Goal: Task Accomplishment & Management: Manage account settings

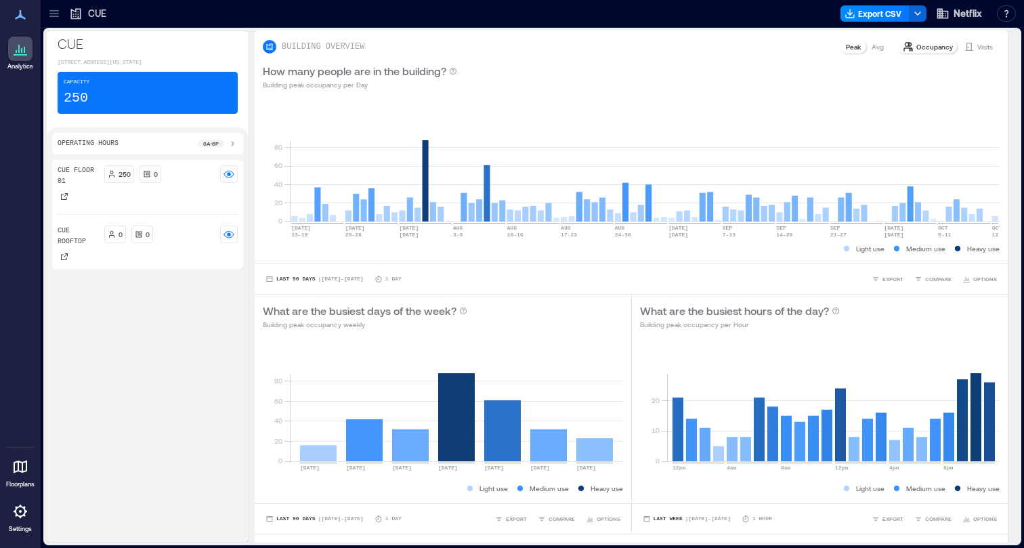
click at [57, 13] on icon at bounding box center [53, 13] width 9 height 1
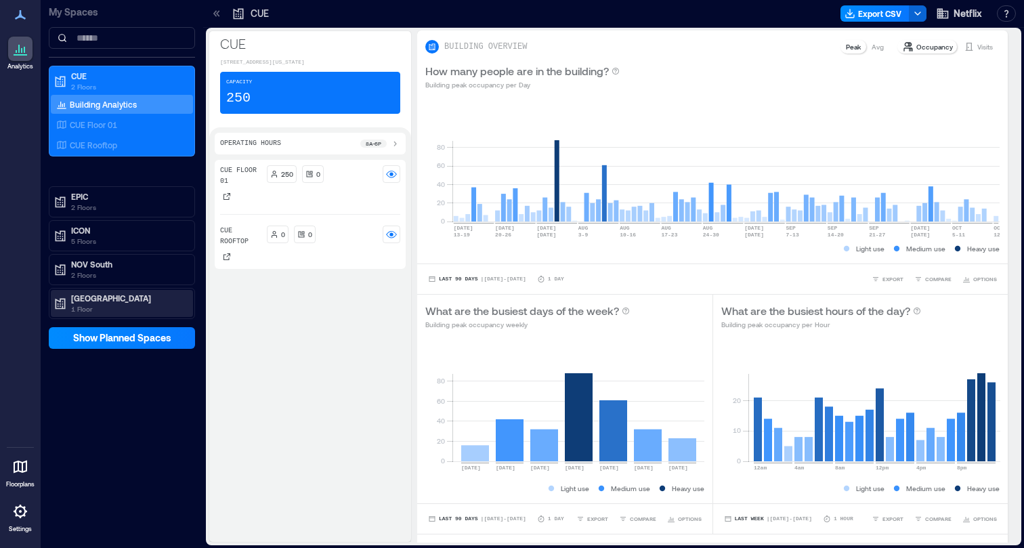
click at [133, 307] on p "1 Floor" at bounding box center [128, 308] width 114 height 11
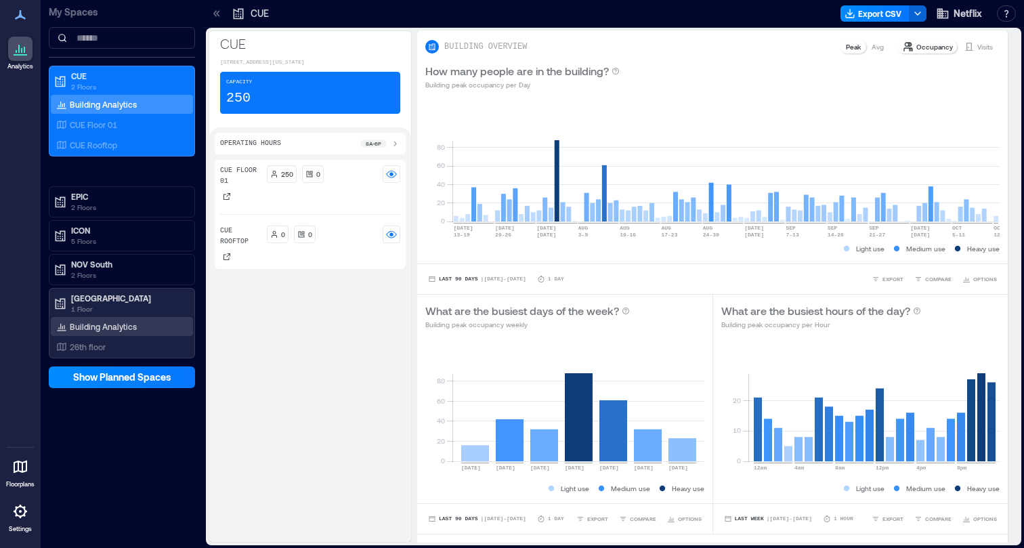
click at [123, 330] on p "Building Analytics" at bounding box center [103, 326] width 67 height 11
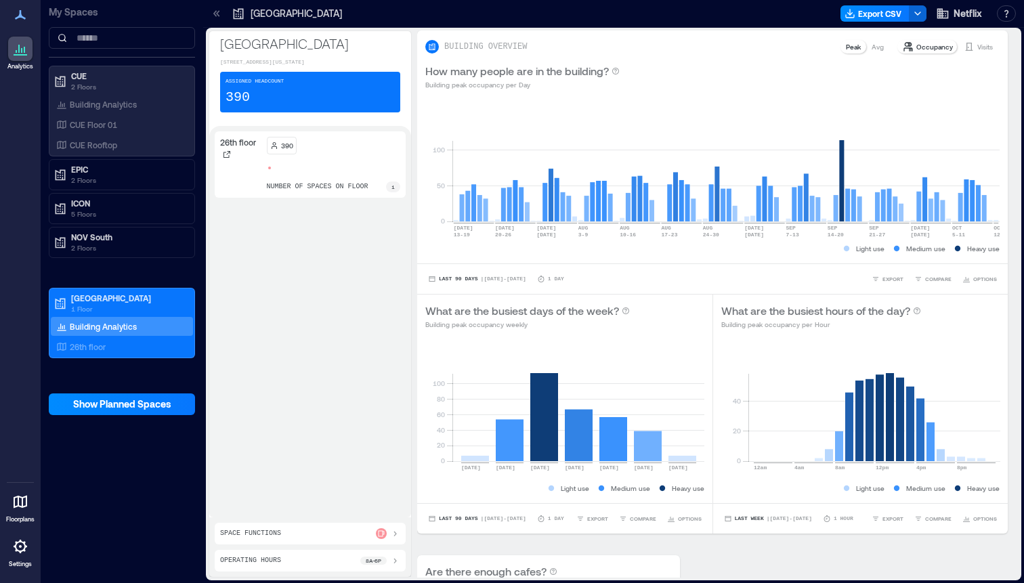
click at [16, 544] on icon at bounding box center [21, 547] width 14 height 14
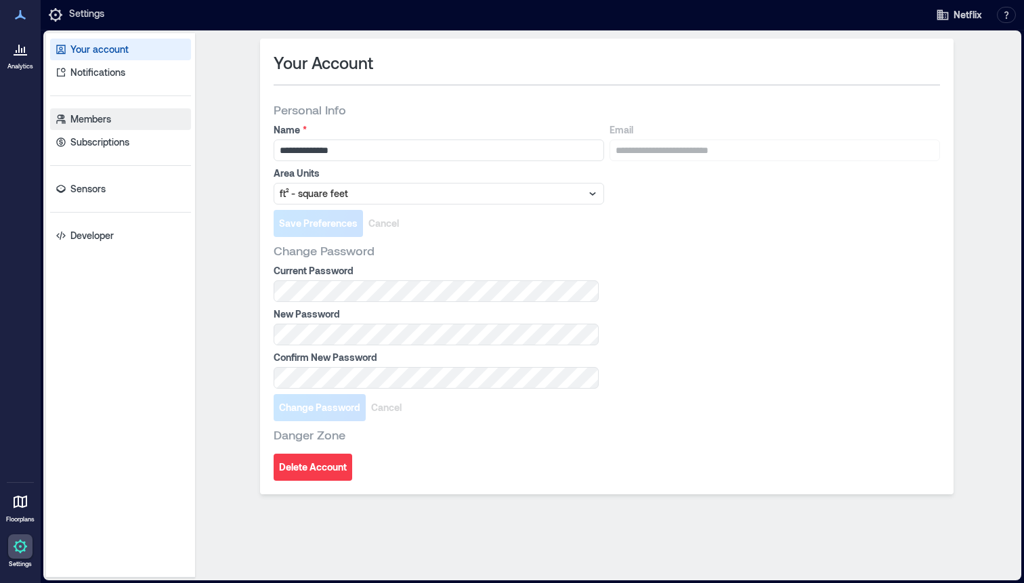
click at [85, 120] on p "Members" at bounding box center [90, 119] width 41 height 14
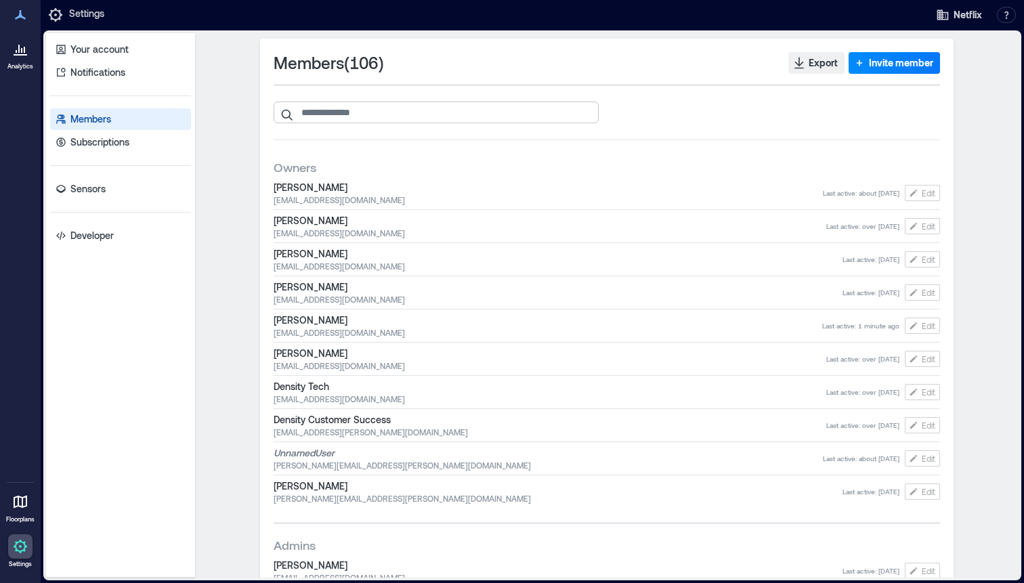
click at [360, 110] on input "search" at bounding box center [436, 113] width 325 height 22
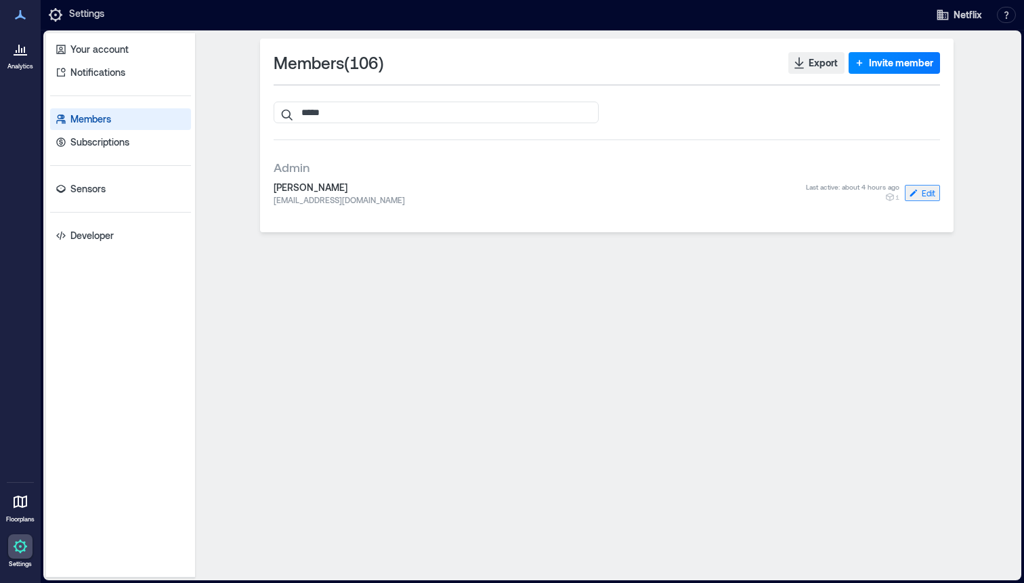
type input "*****"
click at [922, 192] on span "Edit" at bounding box center [929, 193] width 14 height 11
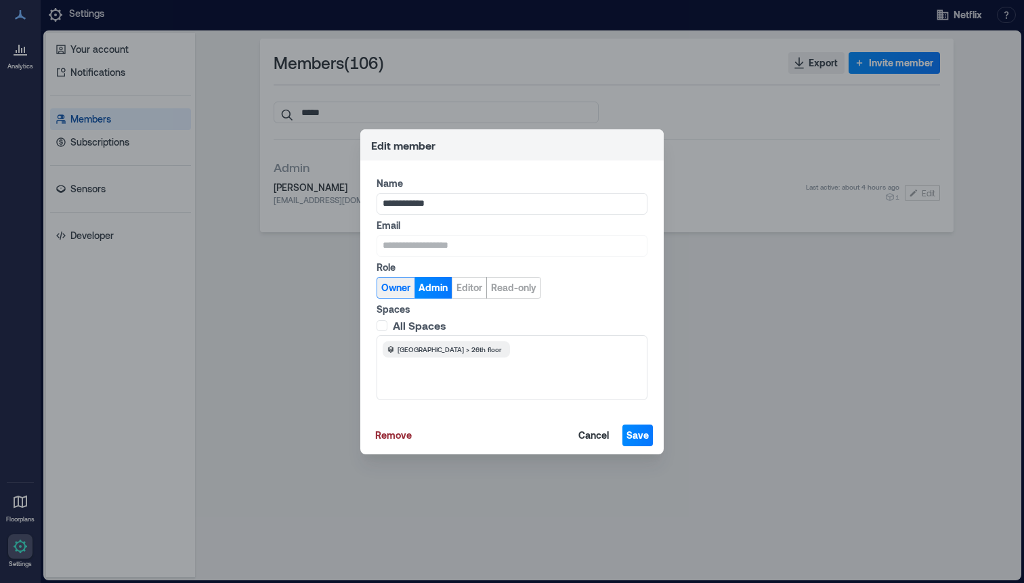
click at [402, 292] on span "Owner" at bounding box center [395, 288] width 29 height 14
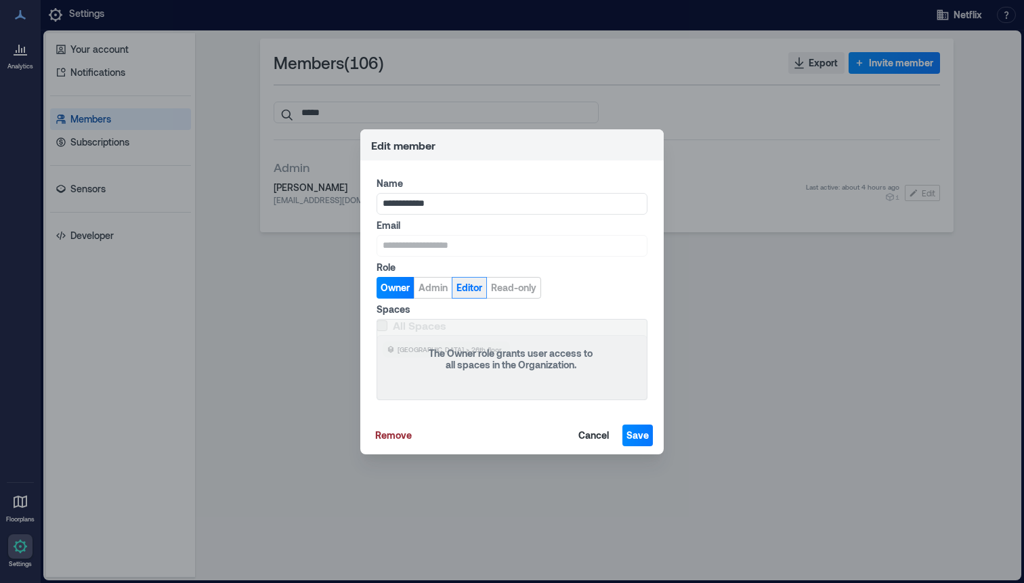
click at [471, 277] on button "Editor" at bounding box center [469, 288] width 35 height 22
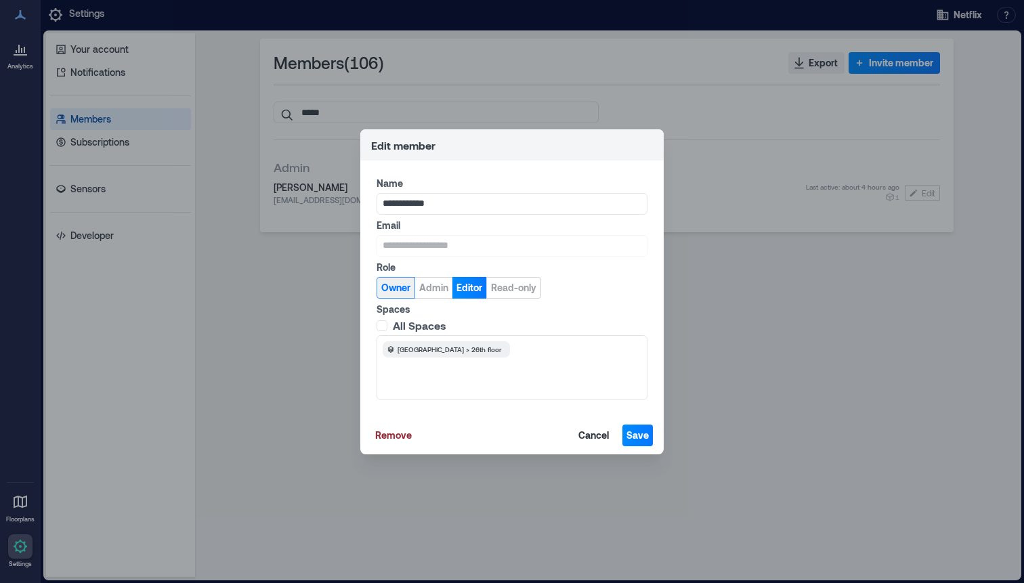
click at [400, 281] on span "Owner" at bounding box center [395, 288] width 29 height 14
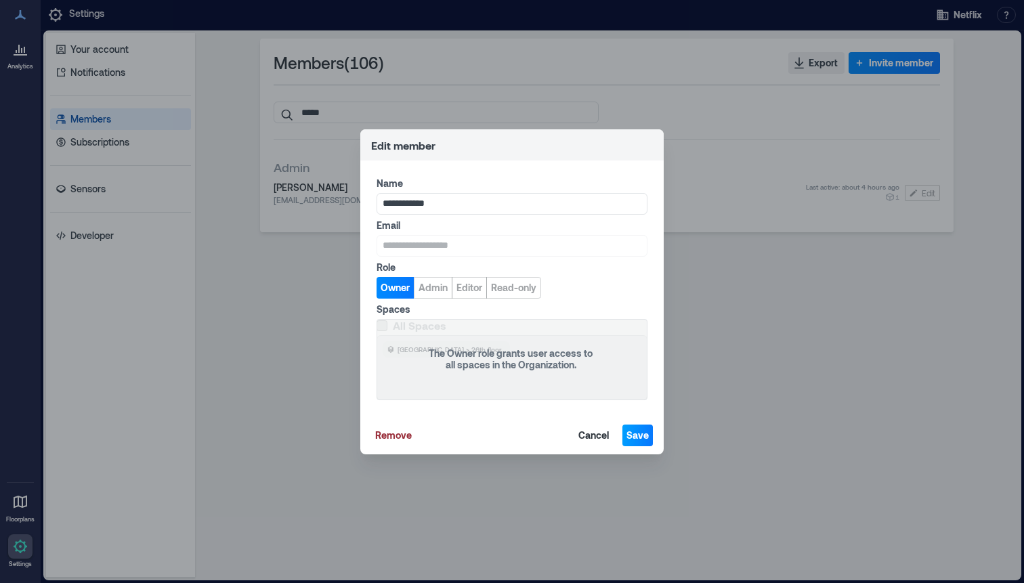
click at [639, 435] on span "Save" at bounding box center [637, 436] width 22 height 14
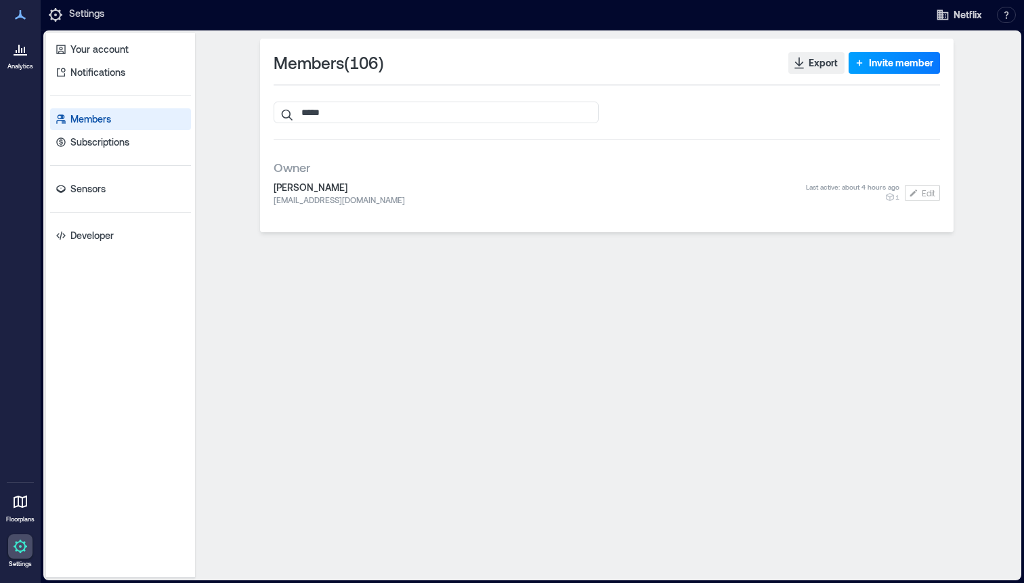
click at [907, 72] on button "Invite member" at bounding box center [893, 63] width 91 height 22
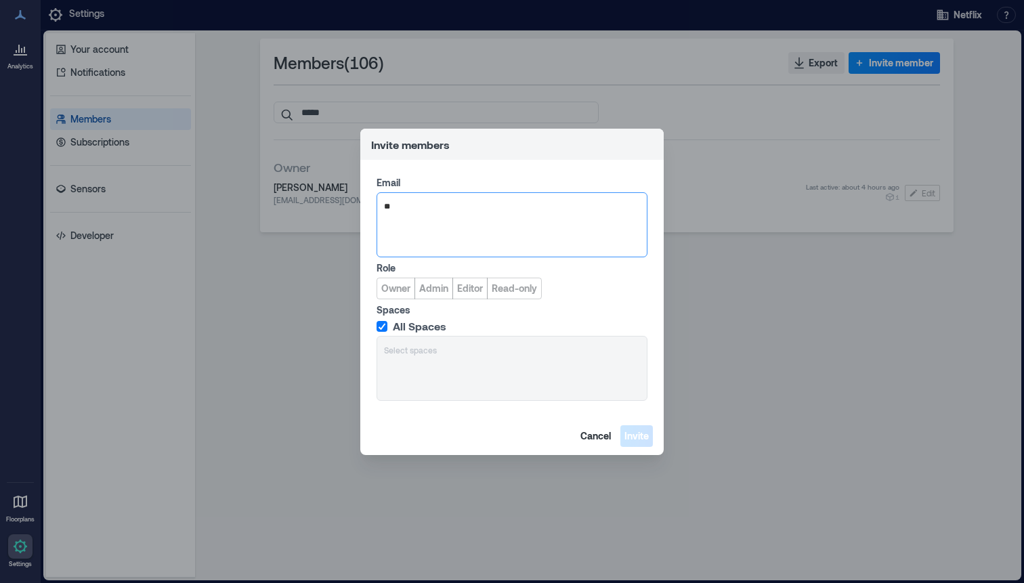
type input "*"
click at [595, 432] on span "Cancel" at bounding box center [595, 436] width 30 height 14
